Goal: Information Seeking & Learning: Compare options

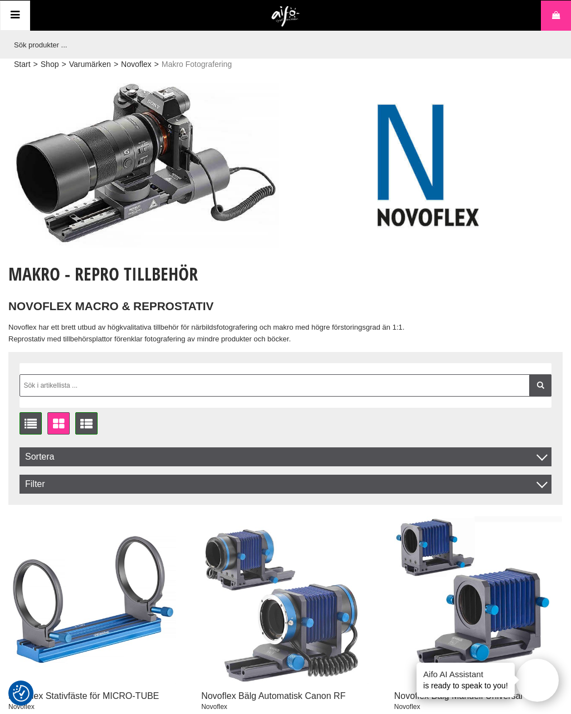
click at [70, 173] on img at bounding box center [143, 165] width 270 height 165
click at [78, 213] on img at bounding box center [143, 165] width 270 height 165
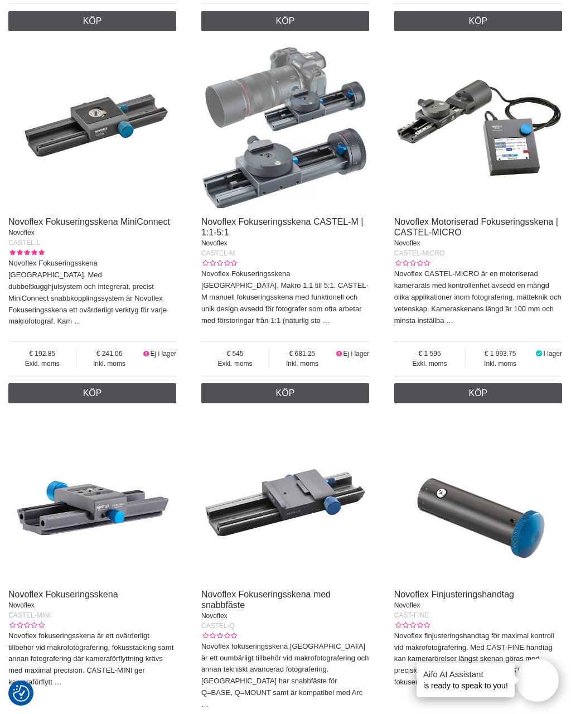
scroll to position [2306, 0]
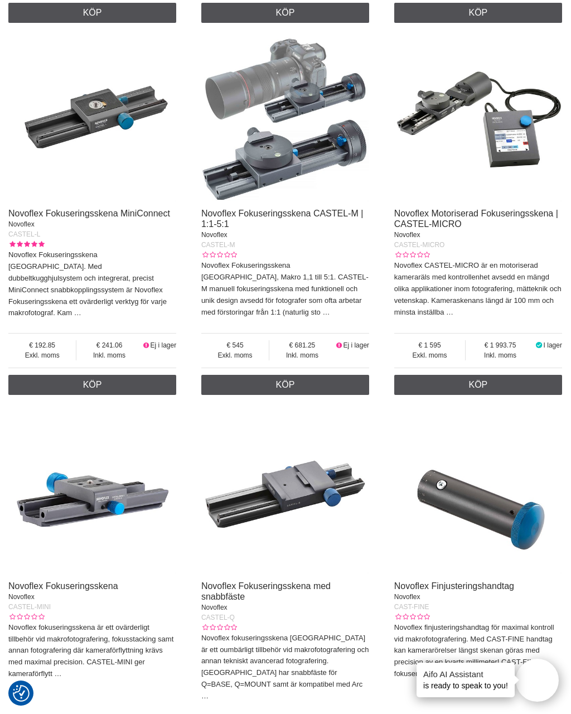
click at [512, 202] on img at bounding box center [478, 118] width 168 height 168
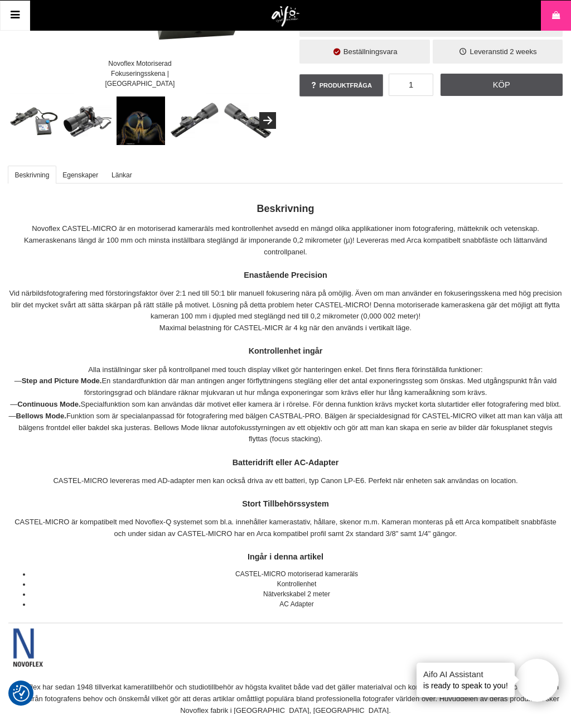
scroll to position [242, 0]
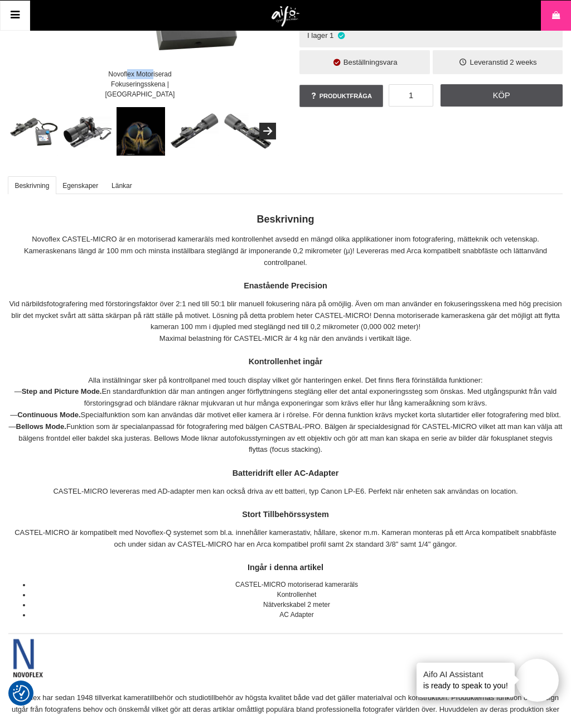
click at [105, 91] on div "Novoflex Motoriserad Fokuseringsskena | CASTEL-MIC" at bounding box center [140, 85] width 132 height 40
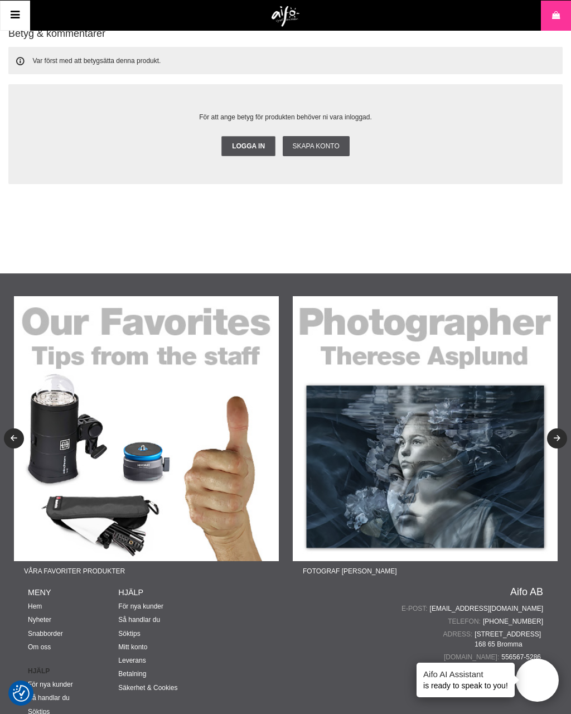
scroll to position [2427, 0]
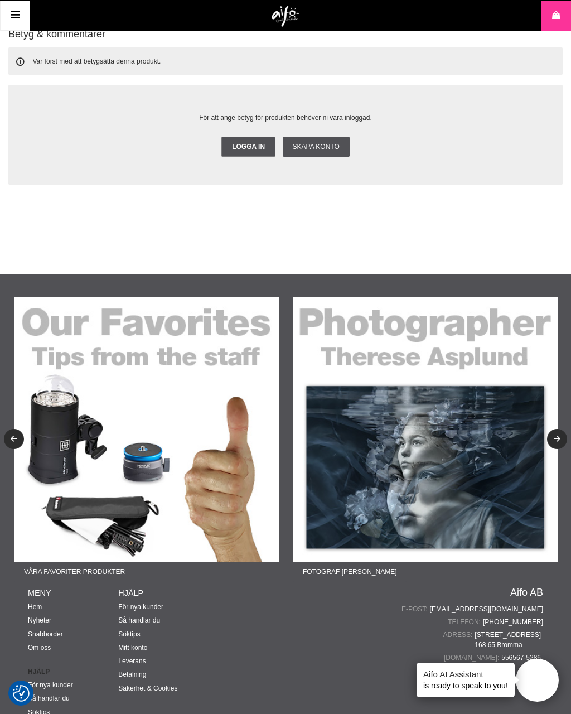
click at [558, 445] on button "Next" at bounding box center [557, 439] width 20 height 20
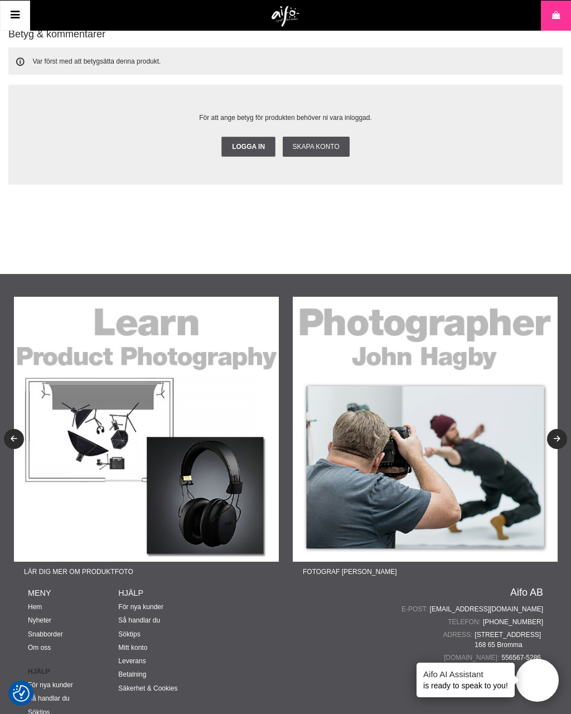
click at [554, 443] on icon "Next" at bounding box center [557, 438] width 9 height 7
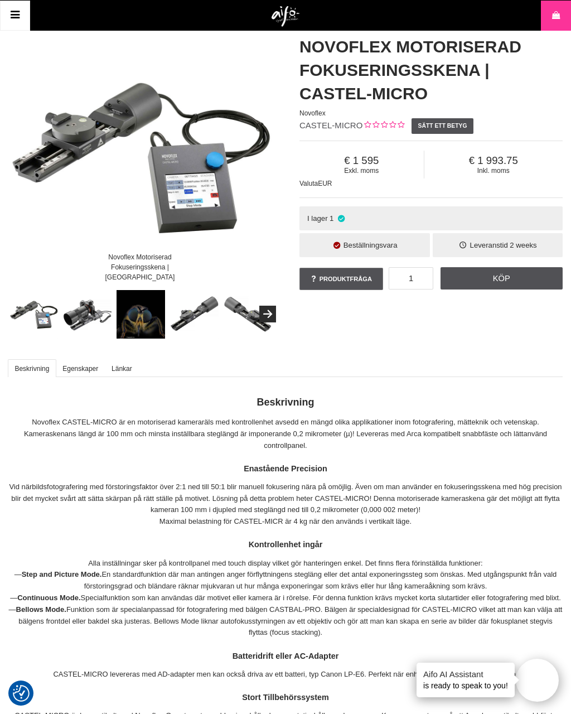
scroll to position [0, 0]
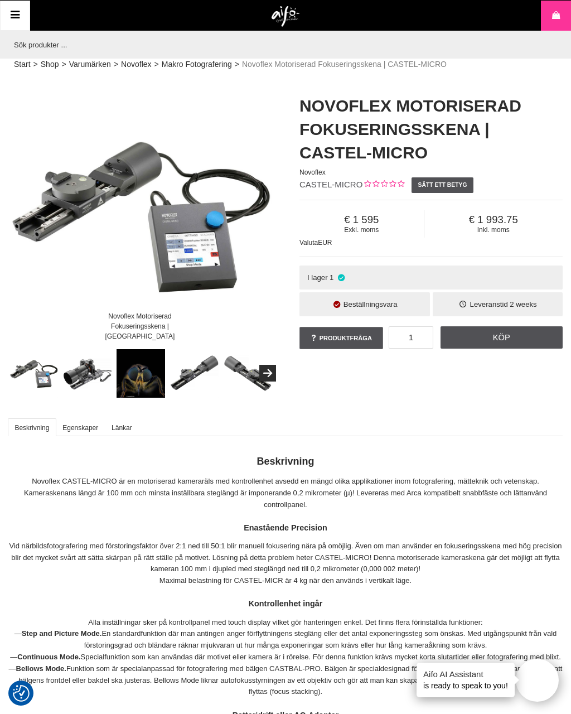
click at [22, 65] on link "Start" at bounding box center [22, 65] width 17 height 12
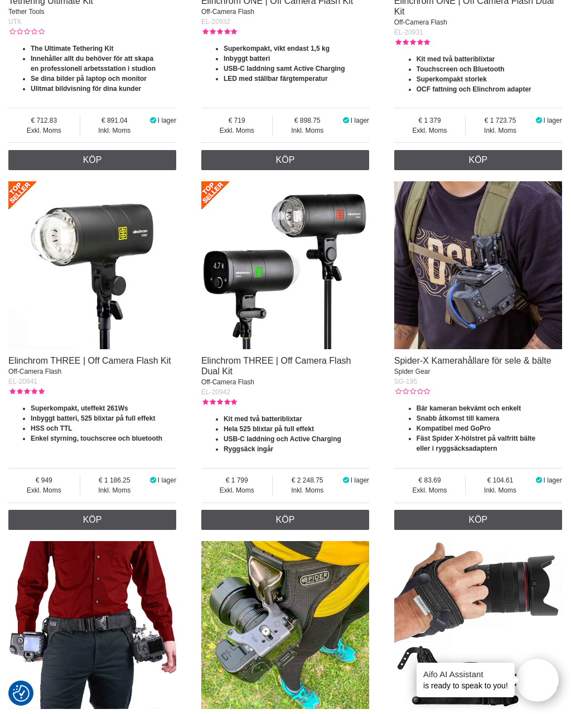
scroll to position [1001, 0]
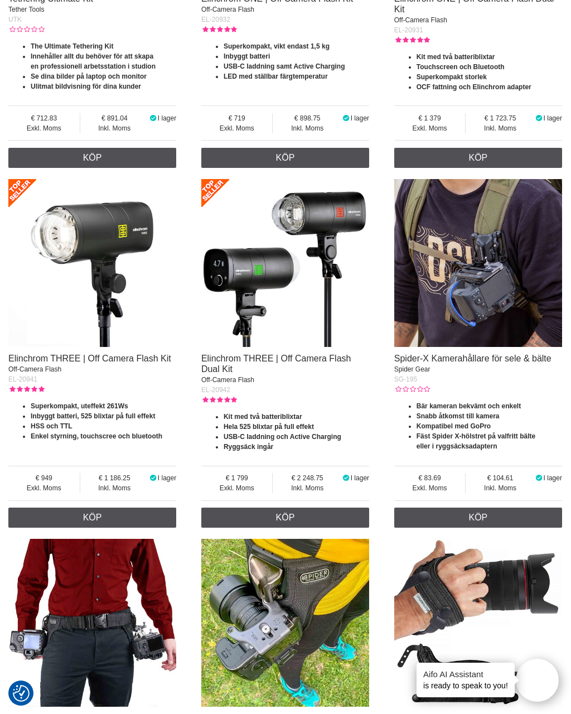
click at [492, 304] on img at bounding box center [478, 263] width 168 height 168
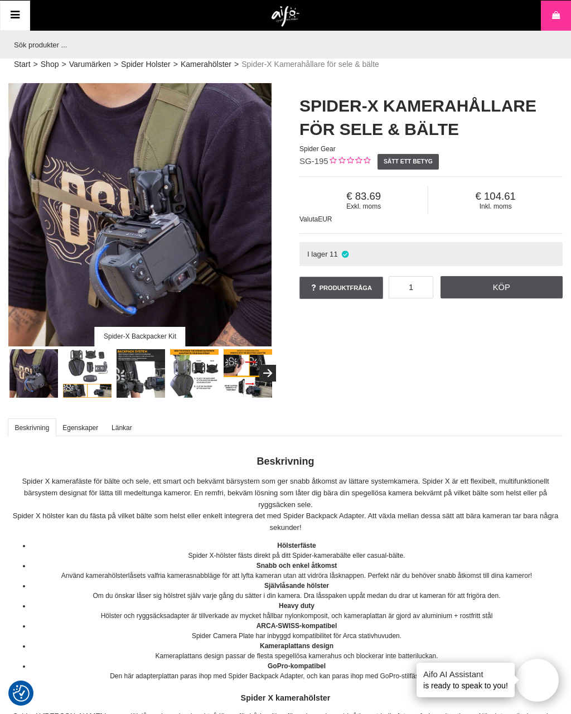
click at [70, 168] on div "Spider-X Backpacker Kit" at bounding box center [139, 214] width 263 height 263
click at [75, 176] on div "Spider-X Backpacker Kit" at bounding box center [139, 214] width 263 height 263
click at [85, 384] on img at bounding box center [87, 373] width 49 height 49
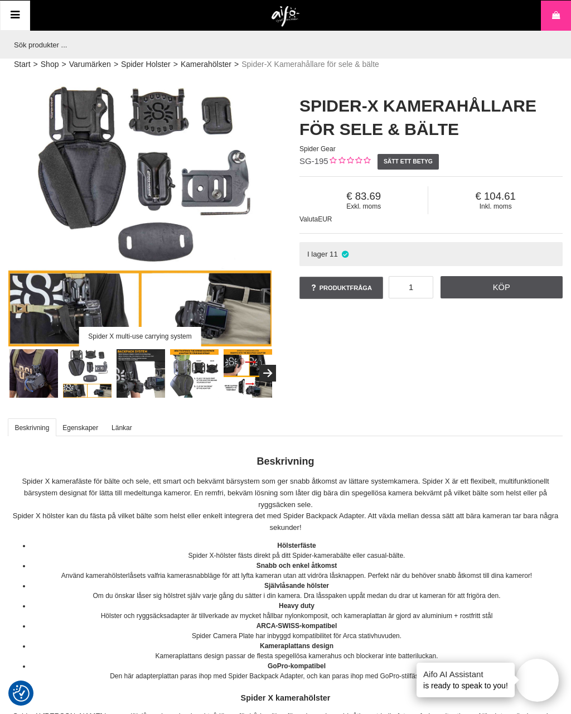
click at [151, 379] on img at bounding box center [141, 373] width 49 height 49
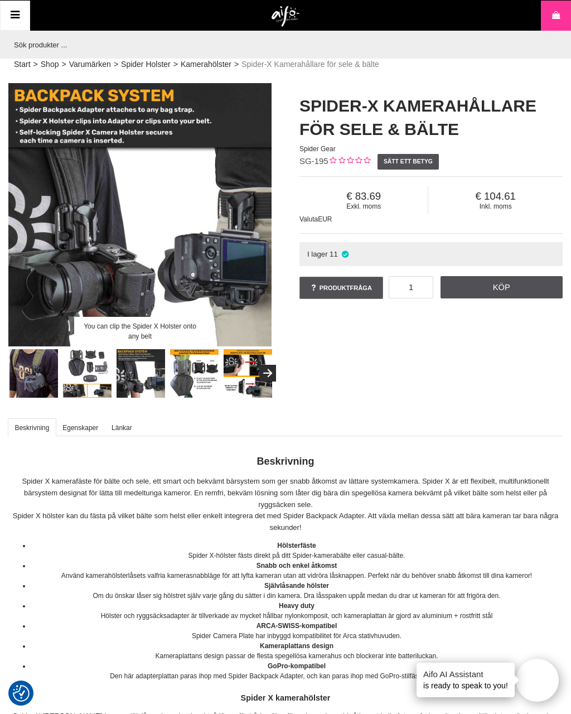
click at [191, 384] on img at bounding box center [194, 373] width 49 height 49
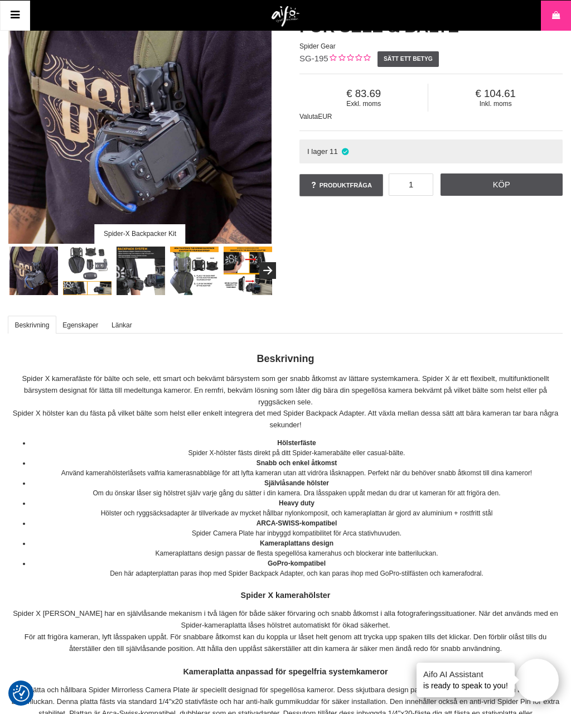
scroll to position [98, 0]
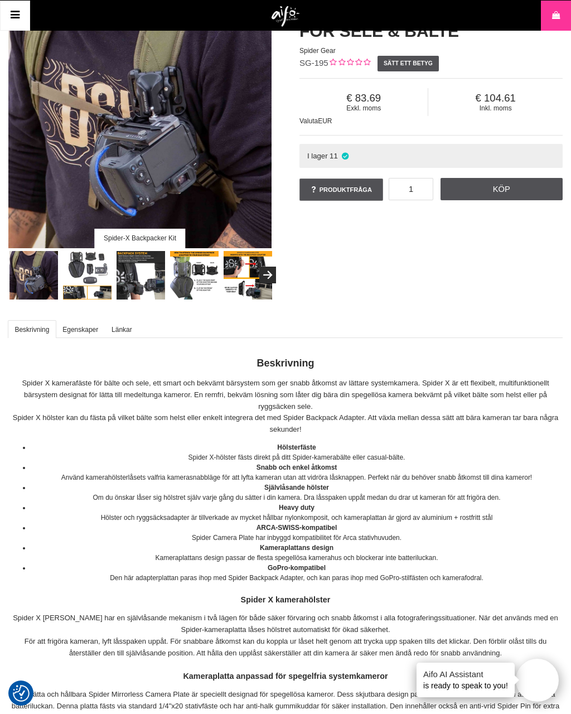
click at [274, 277] on icon "Next" at bounding box center [267, 275] width 13 height 10
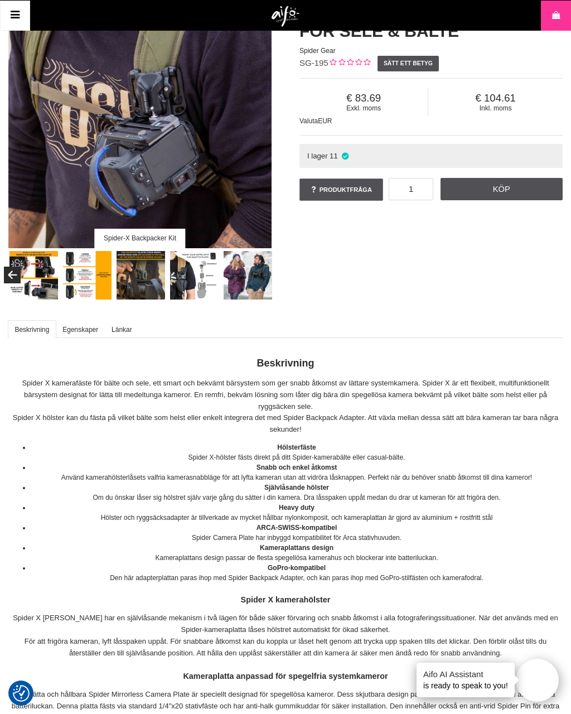
click at [249, 273] on img at bounding box center [248, 275] width 49 height 49
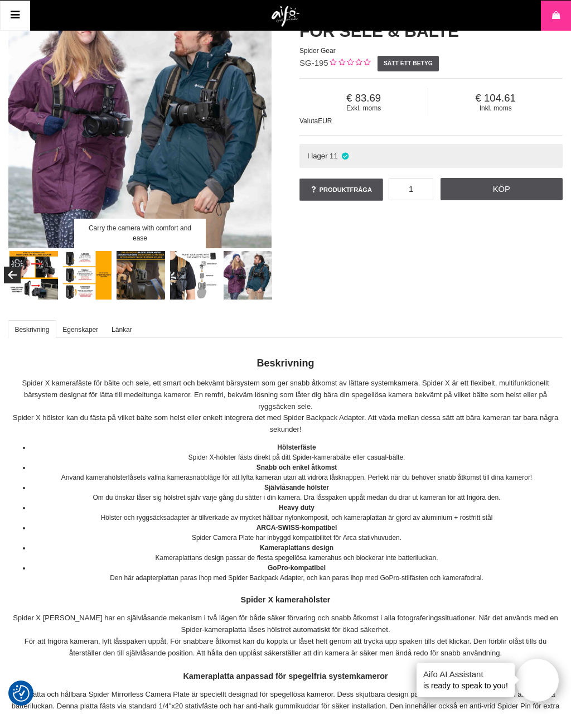
click at [217, 285] on img at bounding box center [194, 275] width 49 height 49
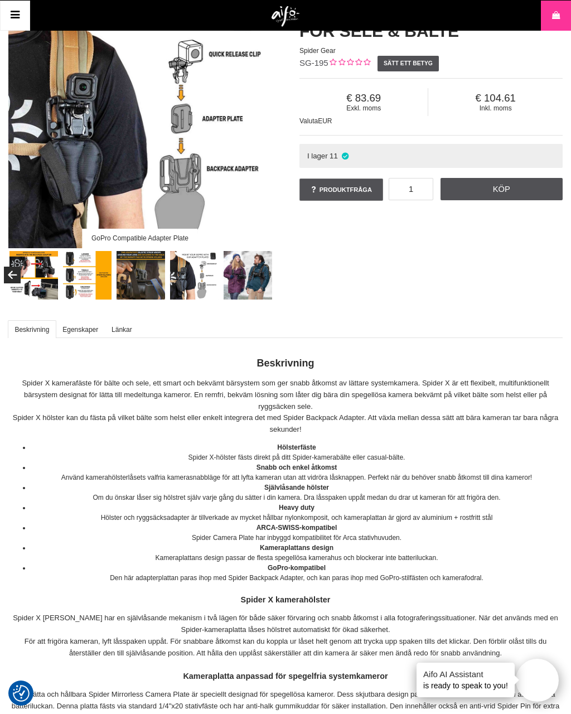
click at [193, 277] on img at bounding box center [194, 275] width 49 height 49
click at [141, 278] on img at bounding box center [141, 275] width 49 height 49
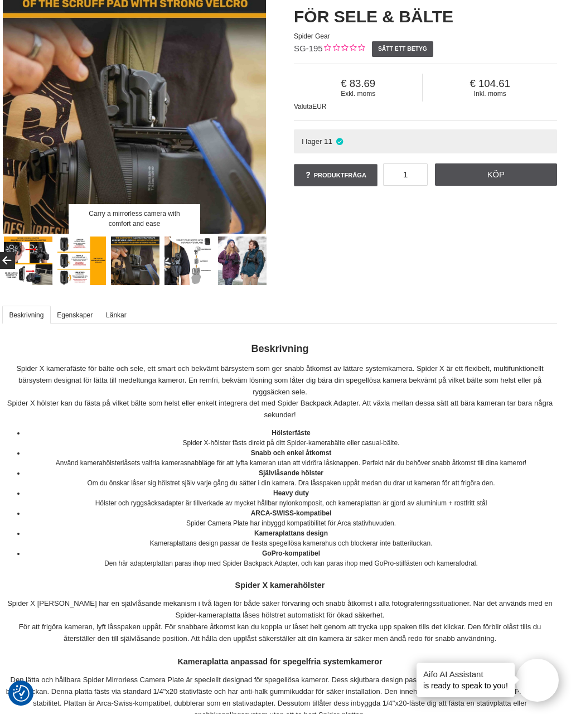
scroll to position [114, 6]
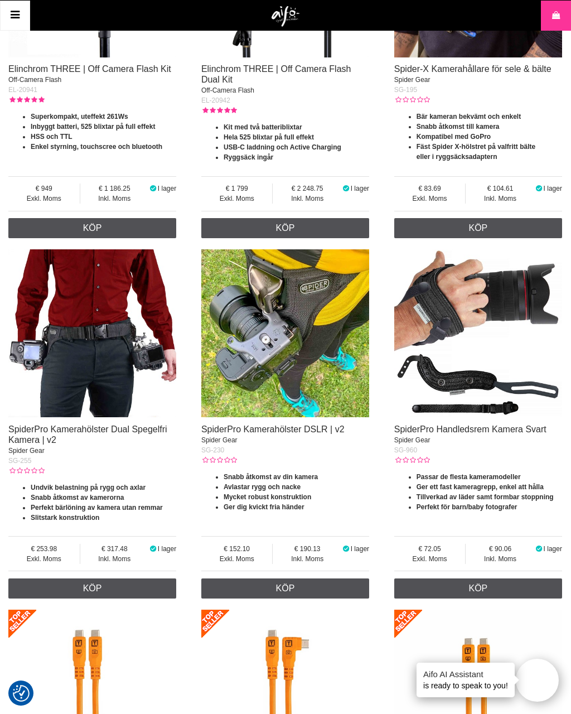
scroll to position [1288, 0]
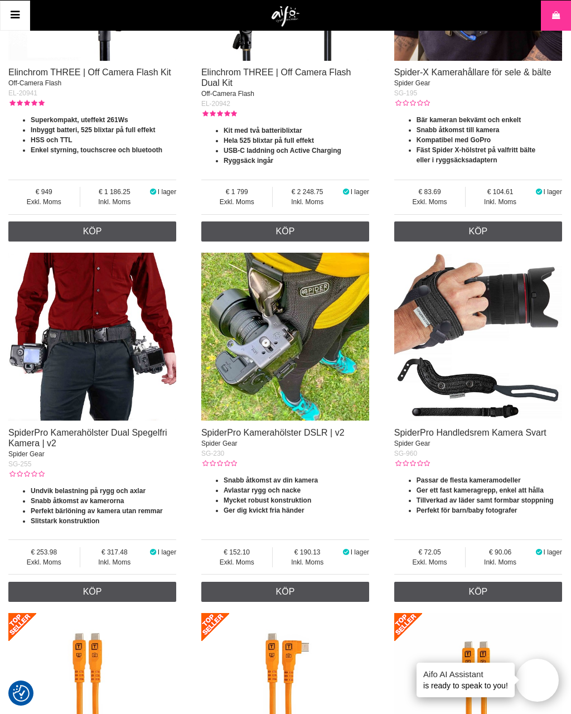
click at [21, 14] on icon at bounding box center [14, 15] width 13 height 16
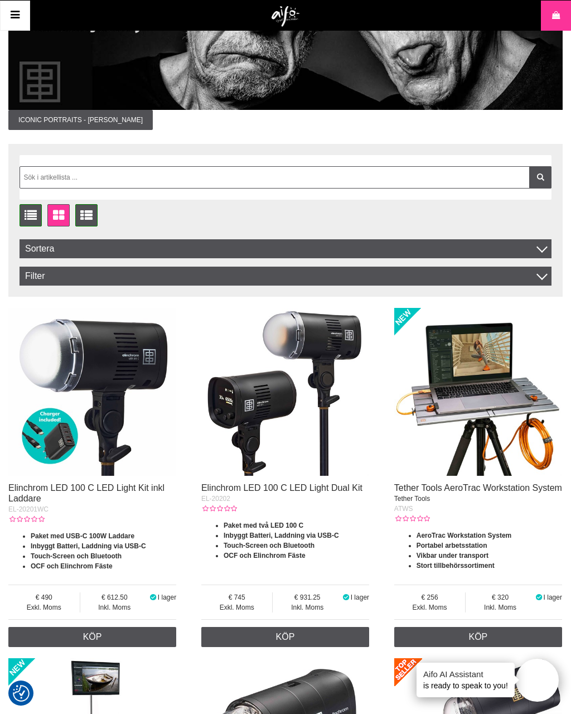
scroll to position [0, 0]
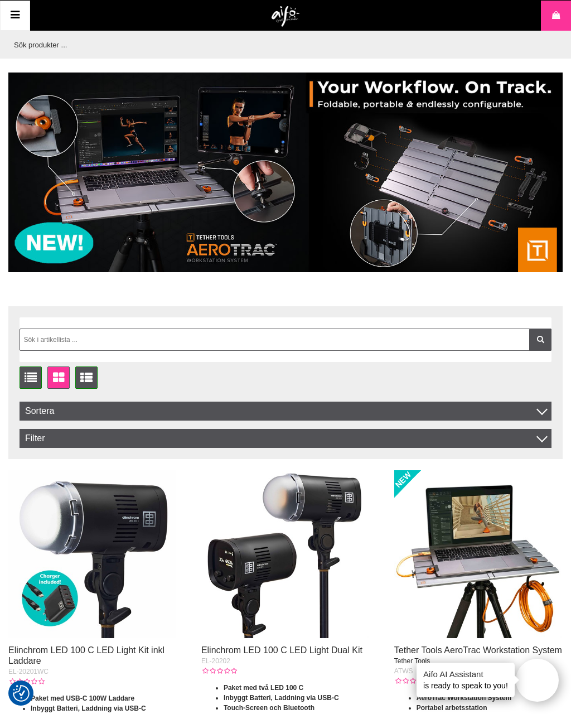
click at [17, 14] on icon at bounding box center [14, 15] width 13 height 16
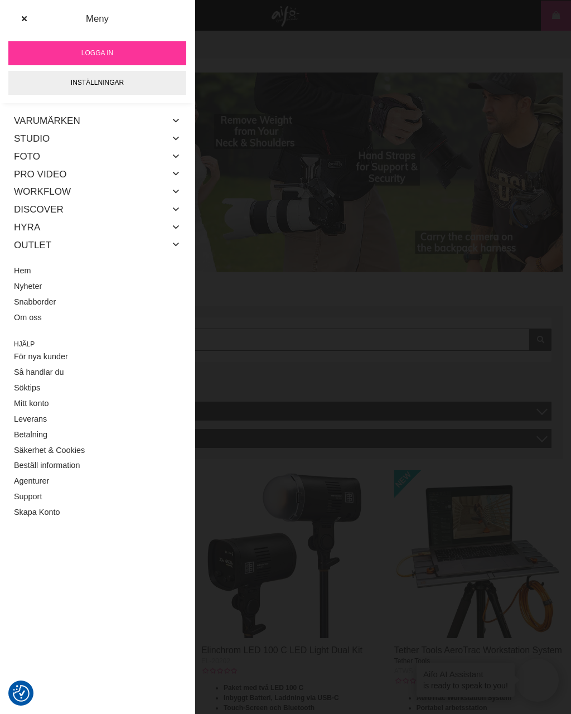
click at [17, 150] on link "Foto" at bounding box center [27, 157] width 26 height 18
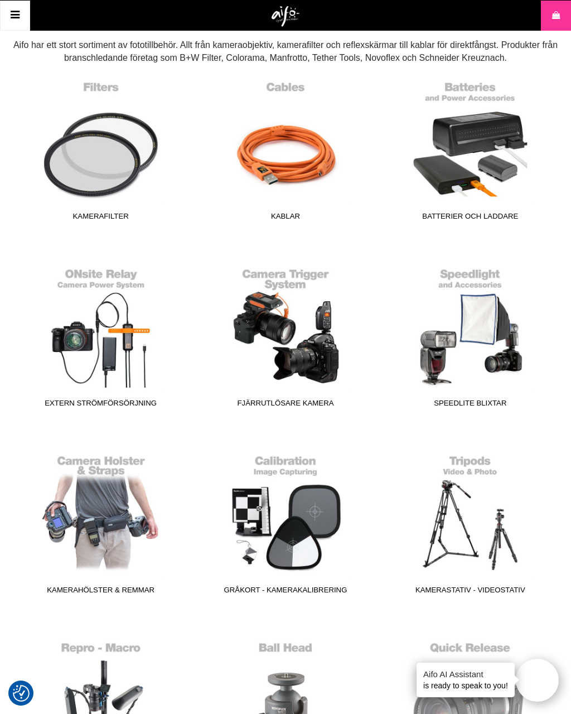
scroll to position [229, 0]
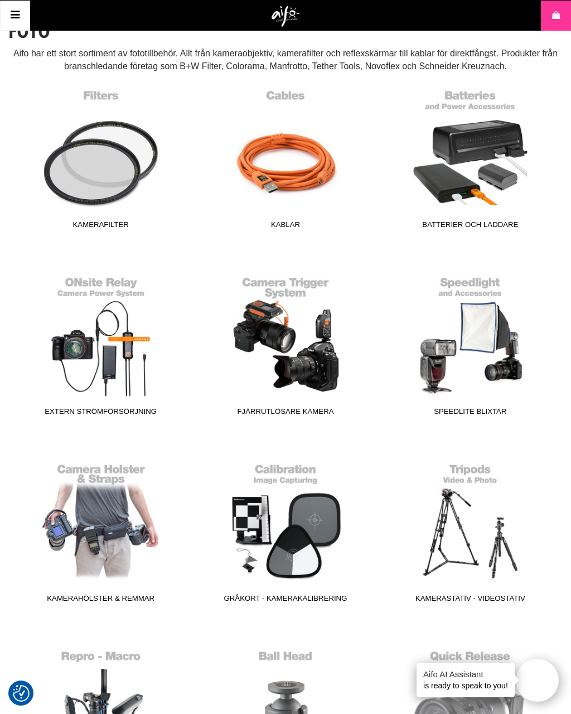
click at [308, 334] on link "Fjärrutlösare Kamera" at bounding box center [285, 345] width 171 height 151
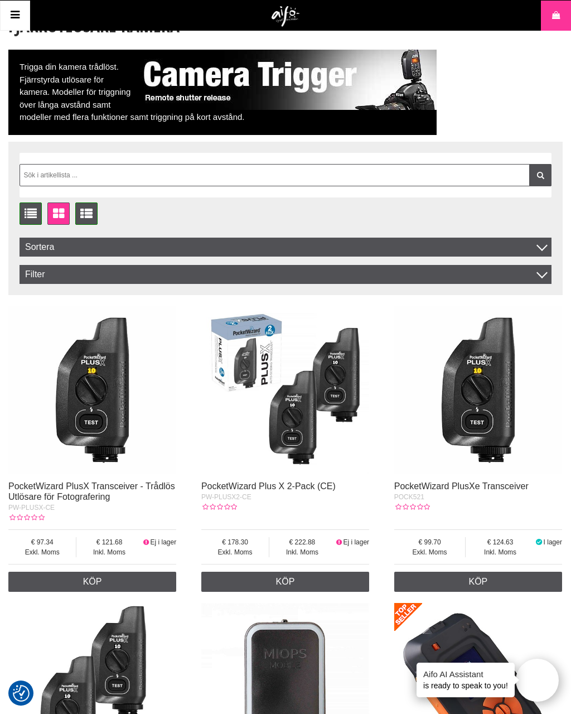
scroll to position [72, 0]
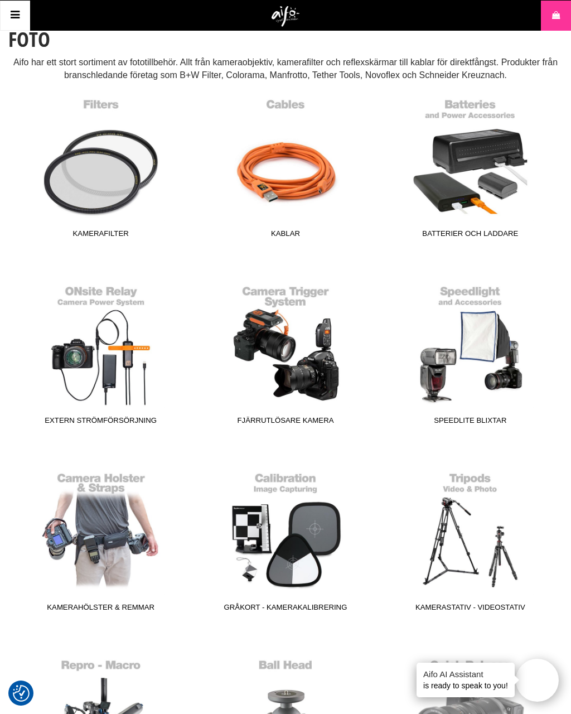
scroll to position [211, 0]
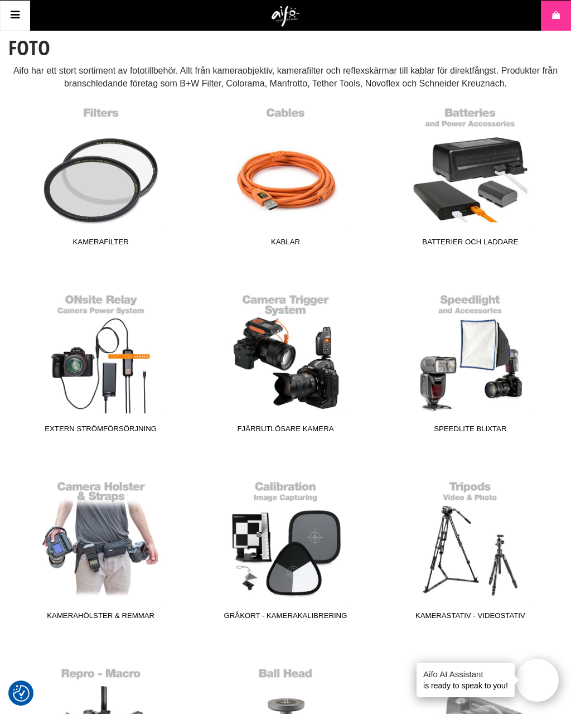
click at [497, 354] on link "Speedlite Blixtar" at bounding box center [470, 363] width 171 height 151
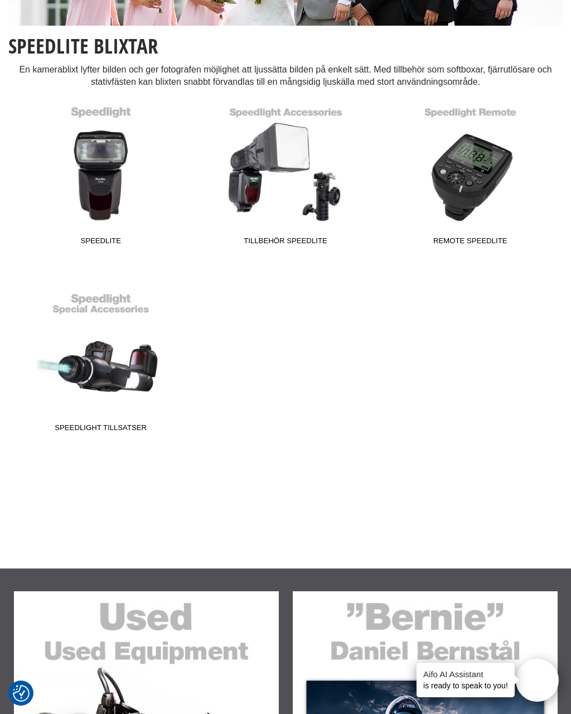
scroll to position [214, 0]
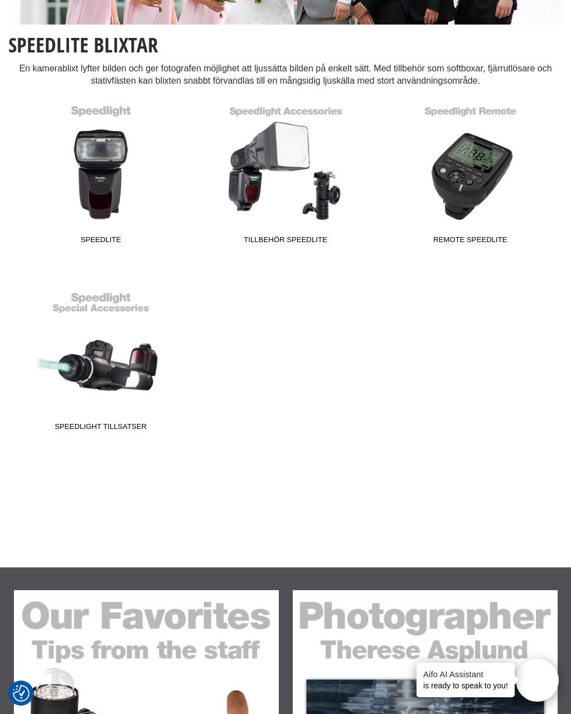
click at [89, 182] on link "Speedlite" at bounding box center [101, 174] width 171 height 151
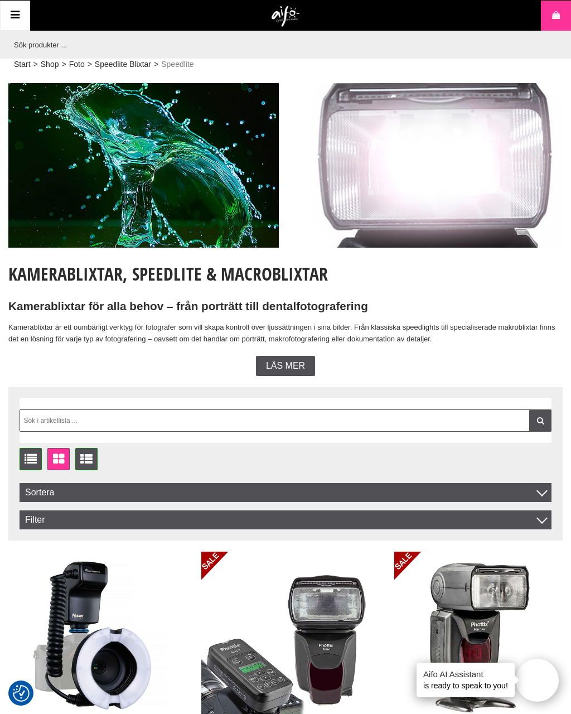
click at [272, 367] on span "Läs mer" at bounding box center [285, 366] width 39 height 10
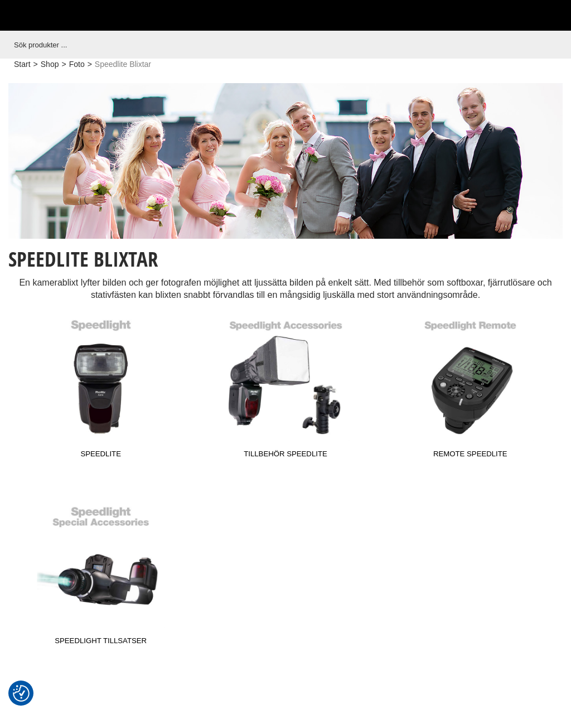
scroll to position [230, 0]
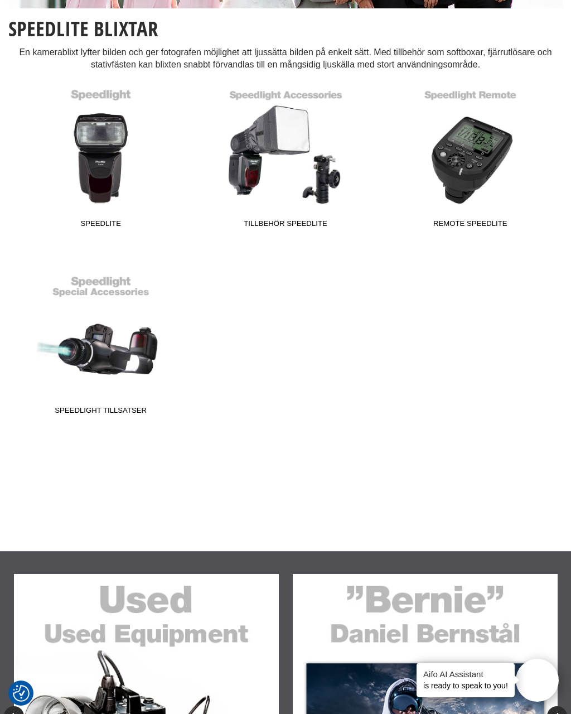
click at [115, 382] on link "Speedlight tillsatser" at bounding box center [101, 344] width 171 height 151
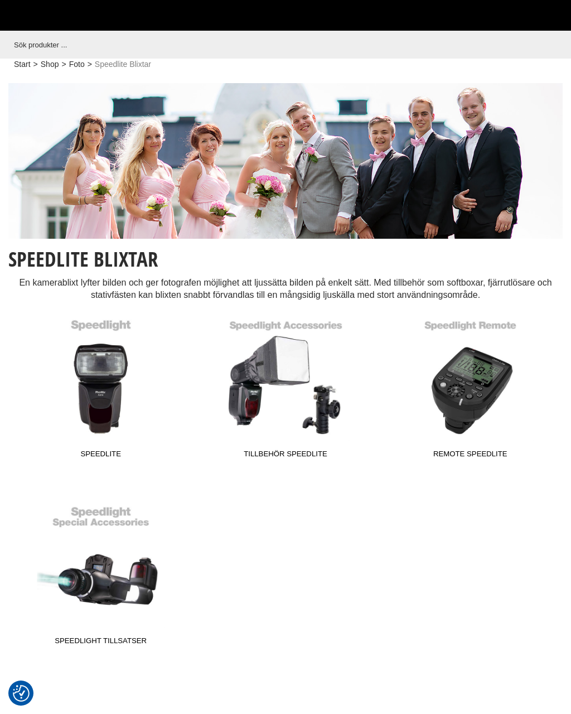
scroll to position [230, 0]
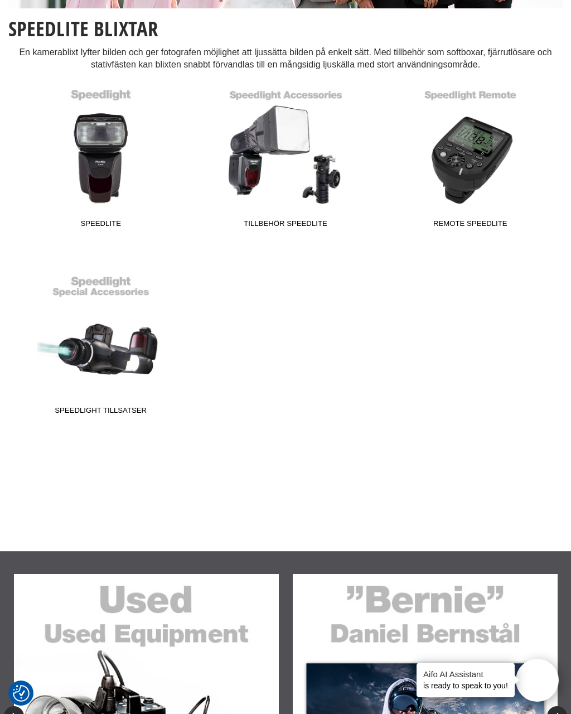
click at [87, 172] on link "Speedlite" at bounding box center [101, 158] width 171 height 151
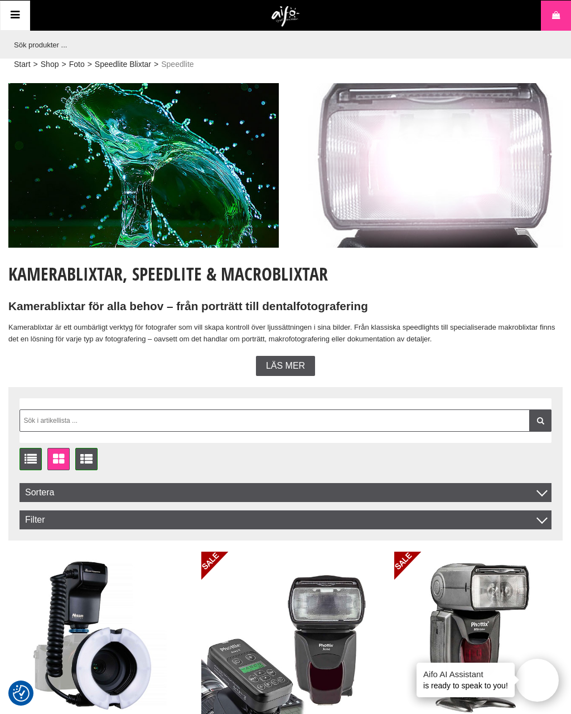
click at [292, 356] on div "Läs mer" at bounding box center [285, 366] width 59 height 20
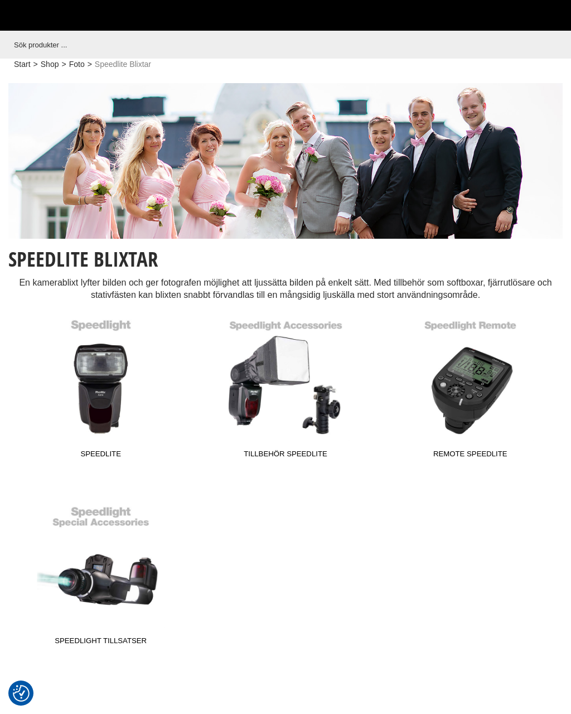
scroll to position [230, 0]
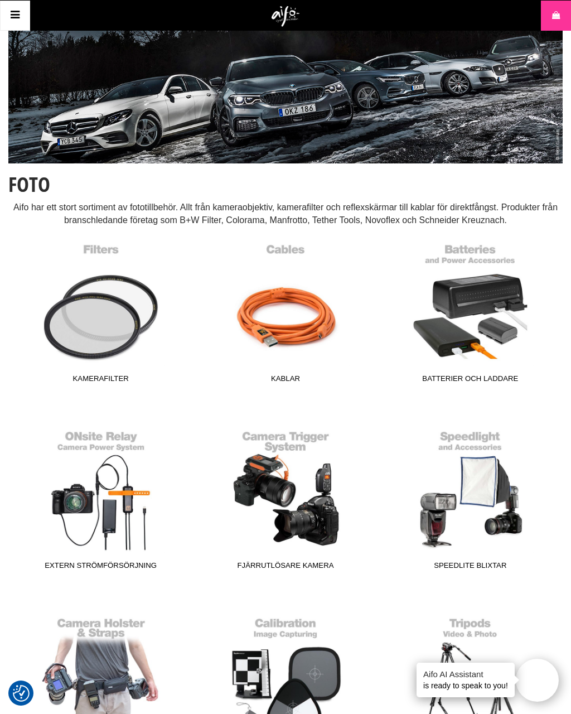
scroll to position [61, 0]
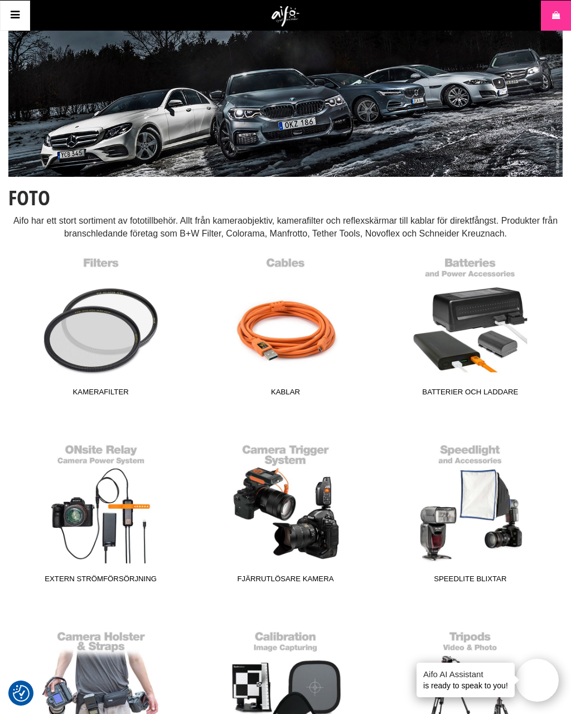
click at [17, 13] on icon at bounding box center [14, 15] width 13 height 16
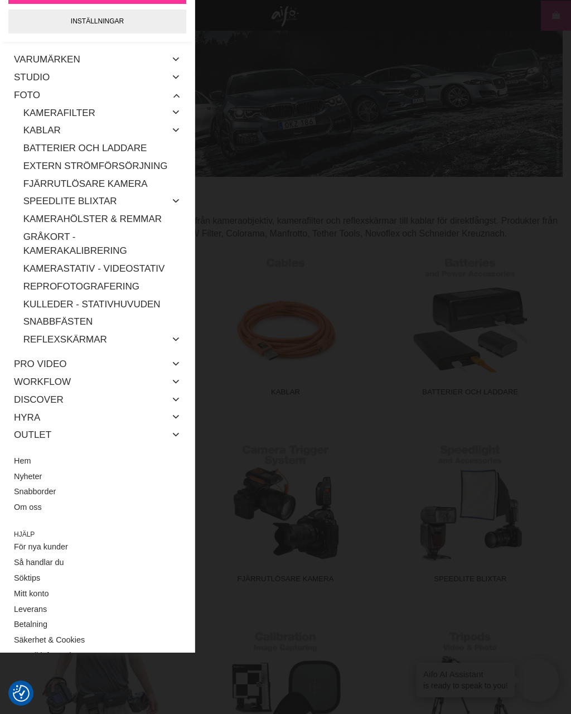
click at [17, 74] on link "Studio" at bounding box center [32, 78] width 36 height 18
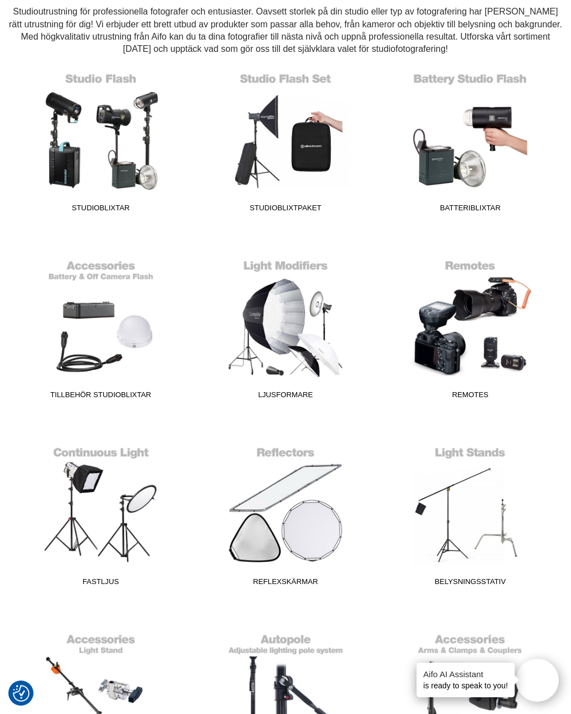
scroll to position [271, 0]
click at [467, 307] on link "Remotes" at bounding box center [470, 328] width 171 height 151
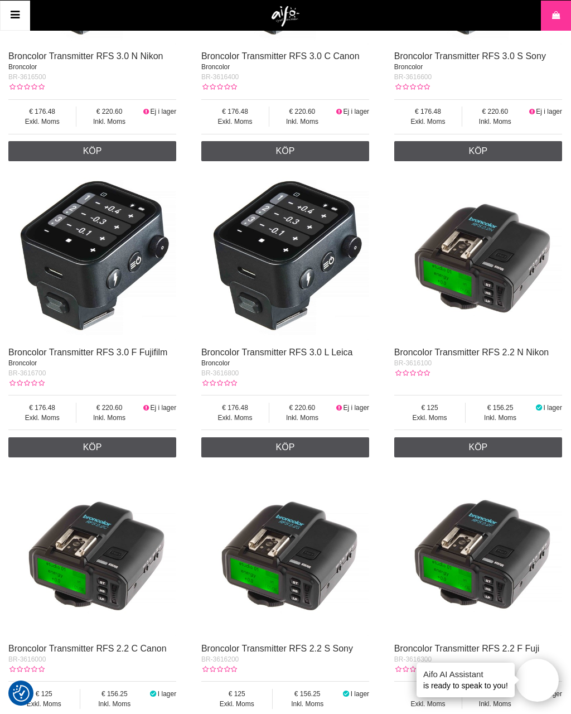
scroll to position [1458, 0]
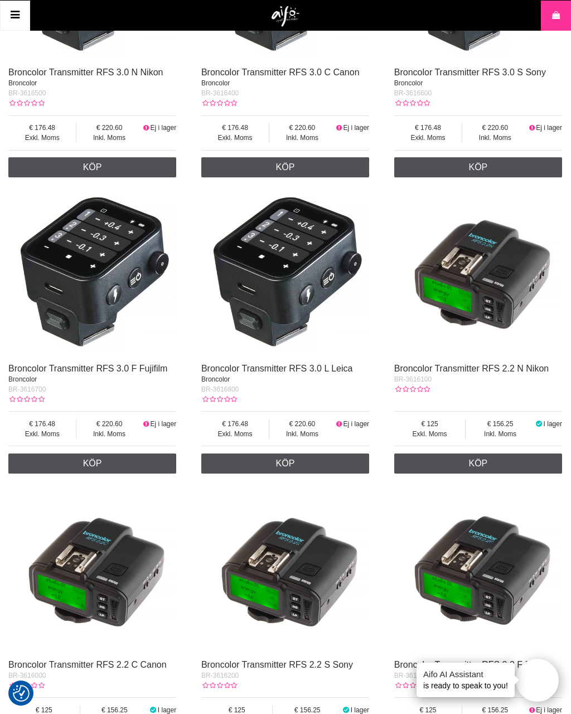
click at [18, 14] on icon at bounding box center [14, 15] width 13 height 16
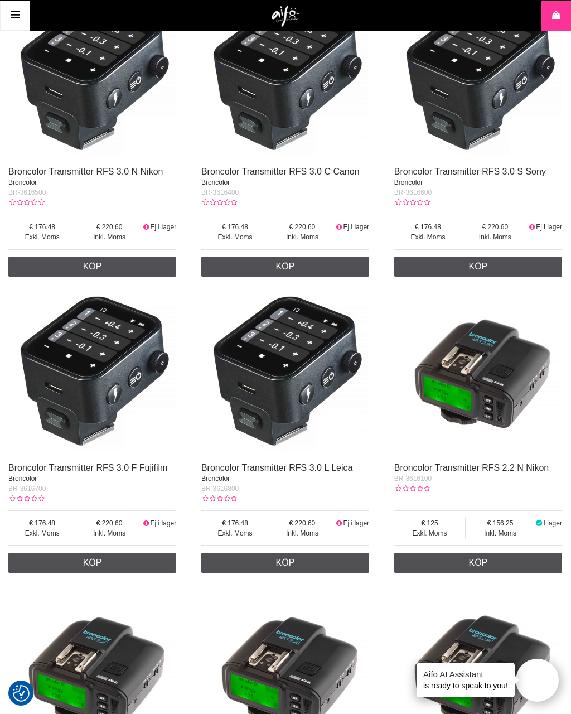
scroll to position [1356, 0]
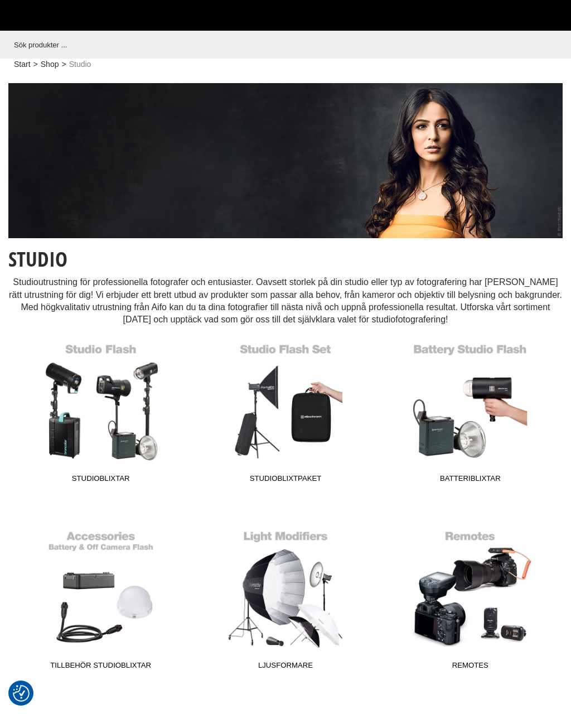
scroll to position [287, 0]
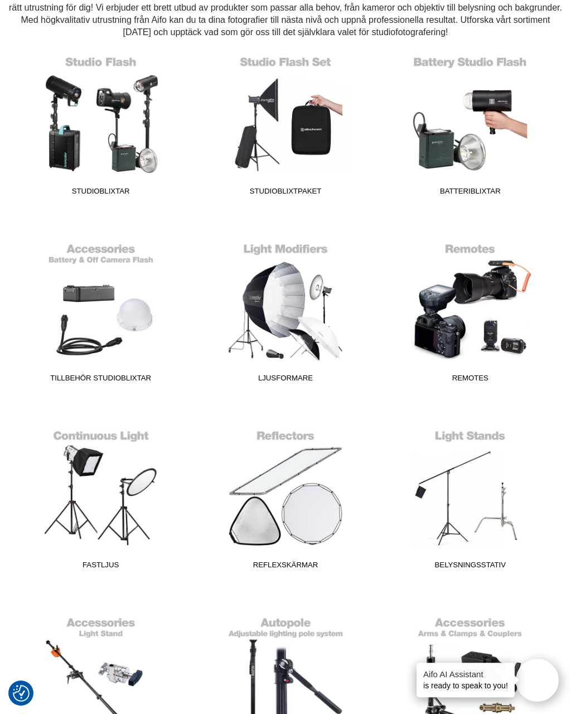
click at [62, 125] on link "Studioblixtar" at bounding box center [101, 125] width 171 height 151
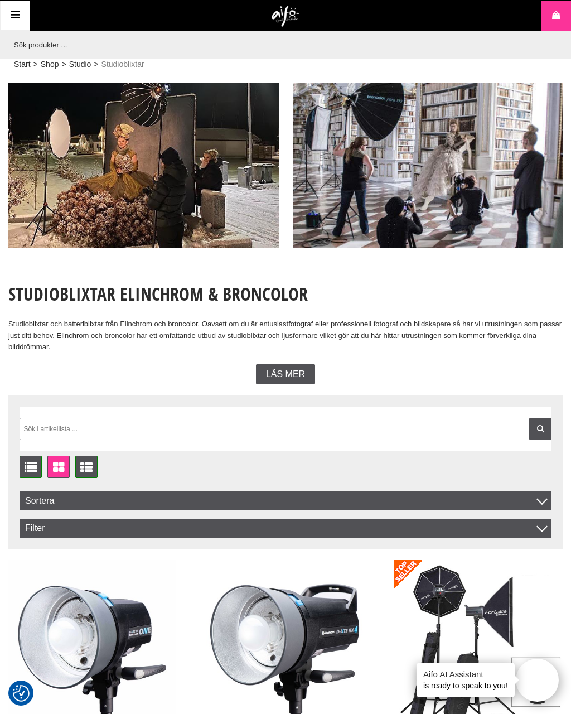
click at [22, 14] on icon at bounding box center [14, 15] width 13 height 16
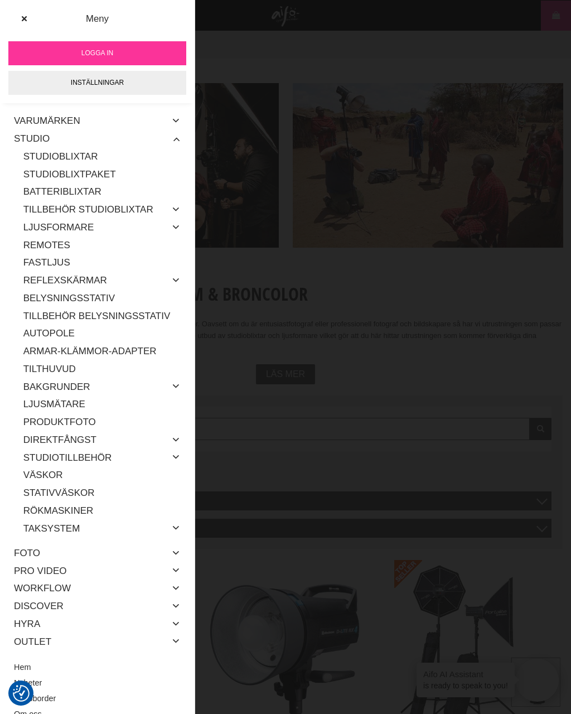
click at [29, 123] on link "Varumärken" at bounding box center [47, 121] width 66 height 18
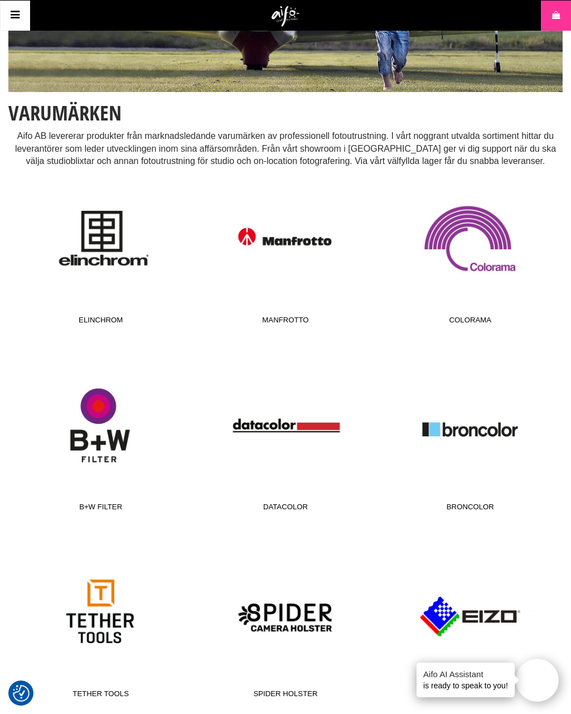
scroll to position [139, 0]
